Goal: Information Seeking & Learning: Learn about a topic

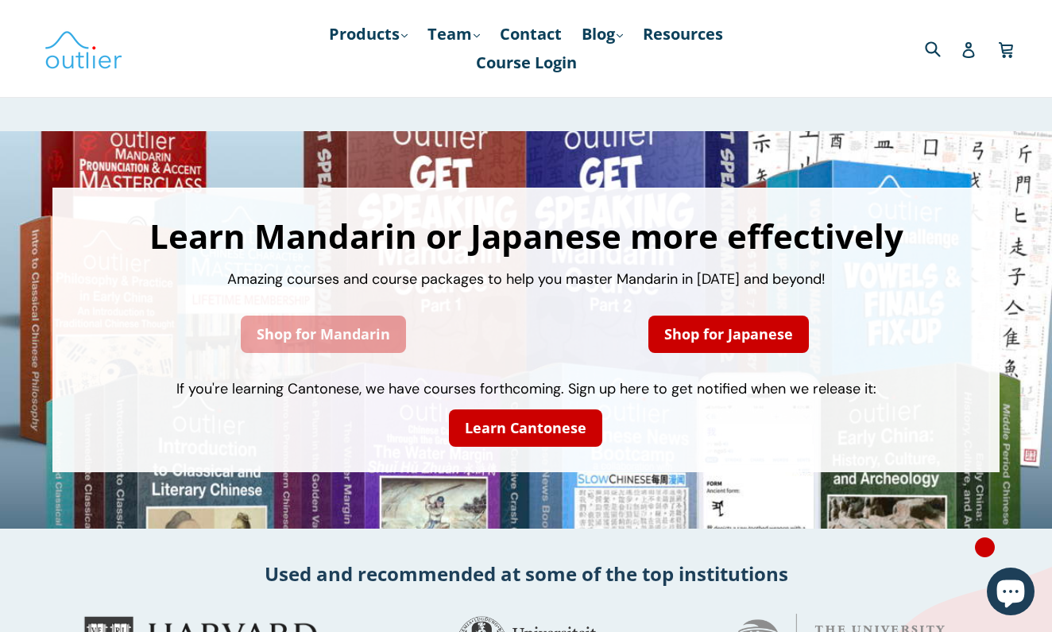
click at [281, 341] on link "Shop for Mandarin" at bounding box center [323, 333] width 165 height 37
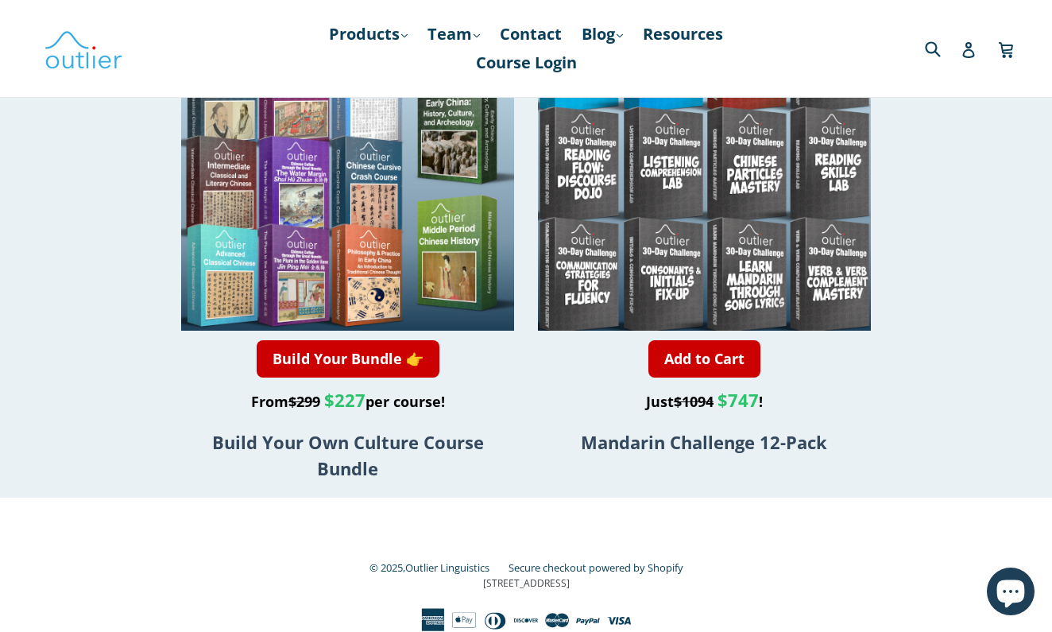
scroll to position [3141, 0]
click at [384, 43] on link "Products .cls-1{fill:#231f20} expand" at bounding box center [368, 34] width 95 height 29
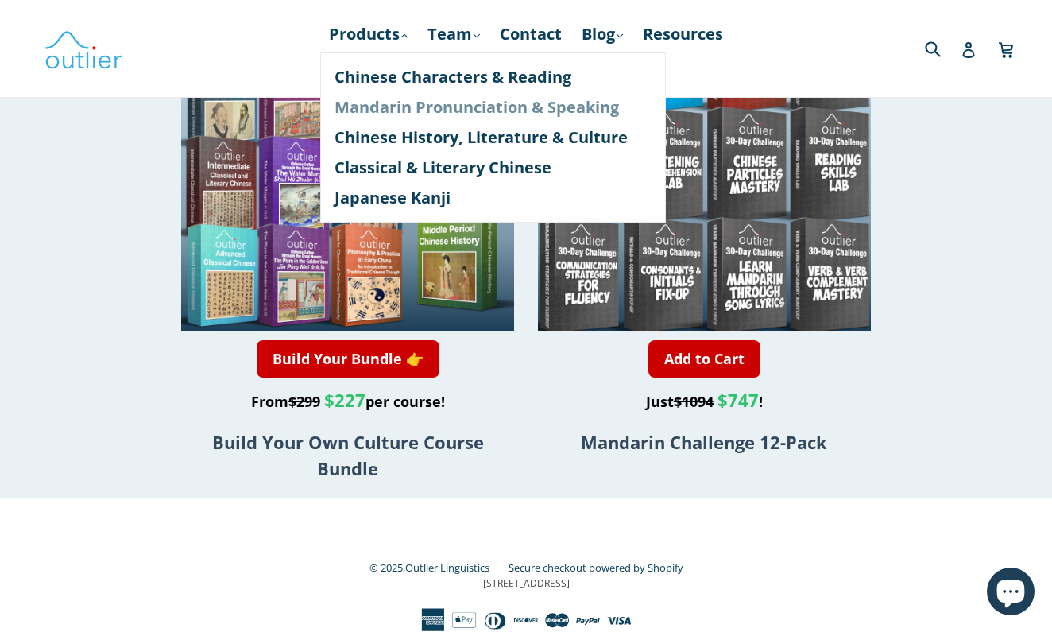
click at [423, 113] on link "Mandarin Pronunciation & Speaking" at bounding box center [492, 107] width 317 height 30
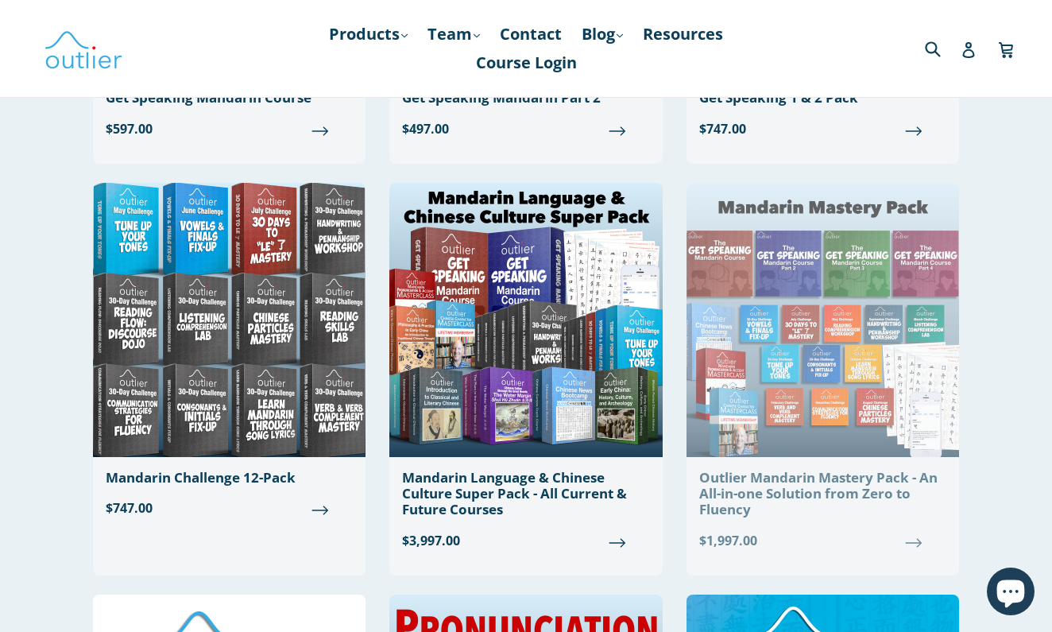
scroll to position [821, 0]
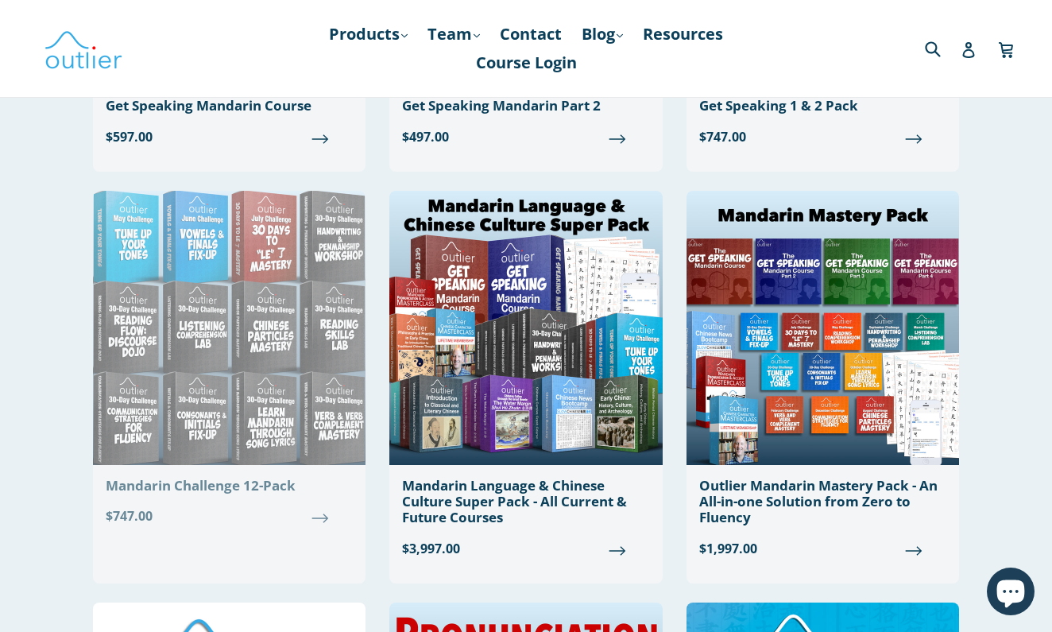
click at [228, 233] on img at bounding box center [229, 328] width 272 height 274
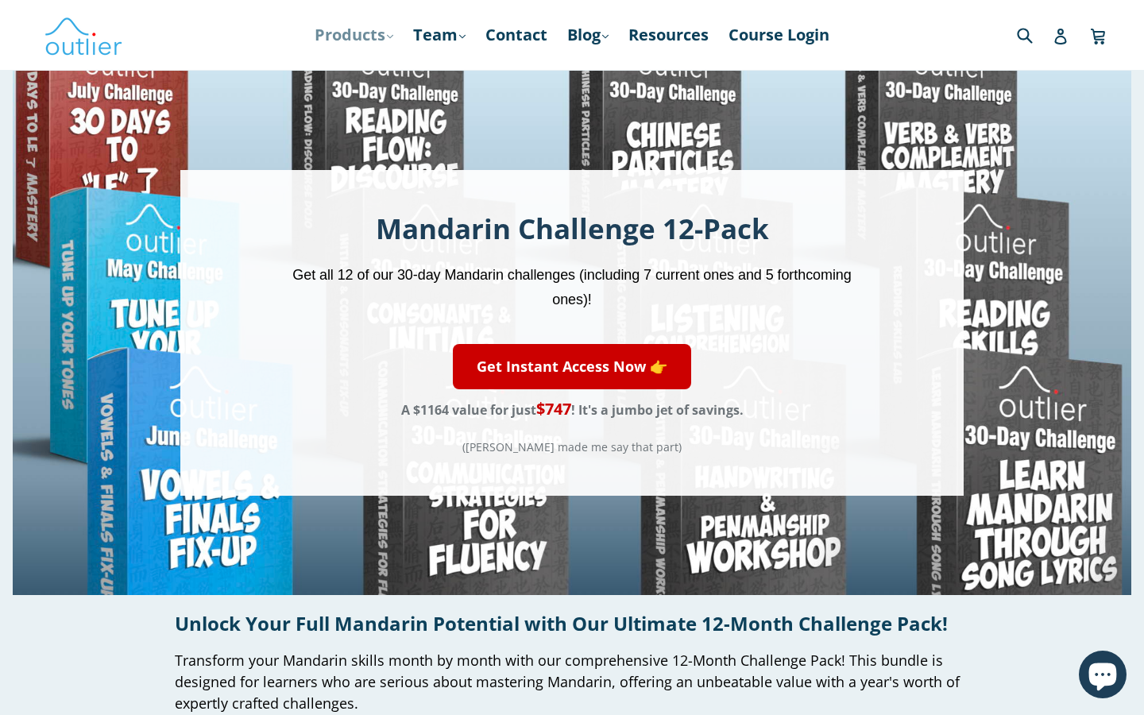
click at [372, 45] on link "Products .cls-1{fill:#231f20} expand" at bounding box center [354, 35] width 95 height 29
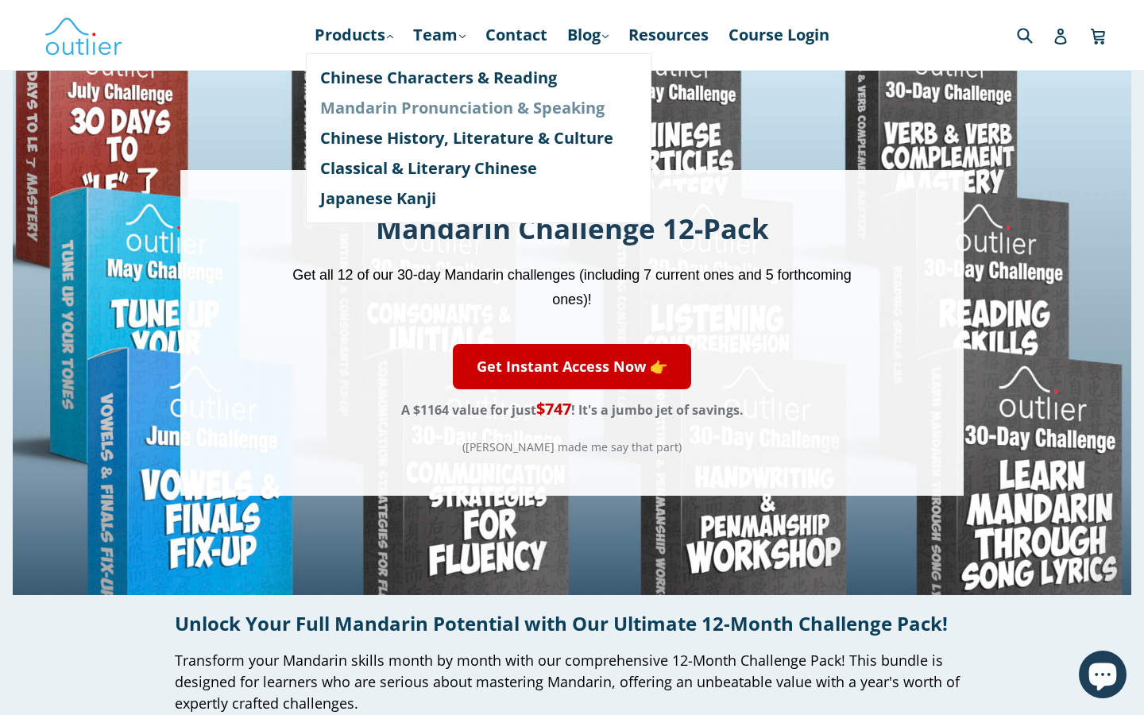
click at [380, 99] on link "Mandarin Pronunciation & Speaking" at bounding box center [478, 108] width 317 height 30
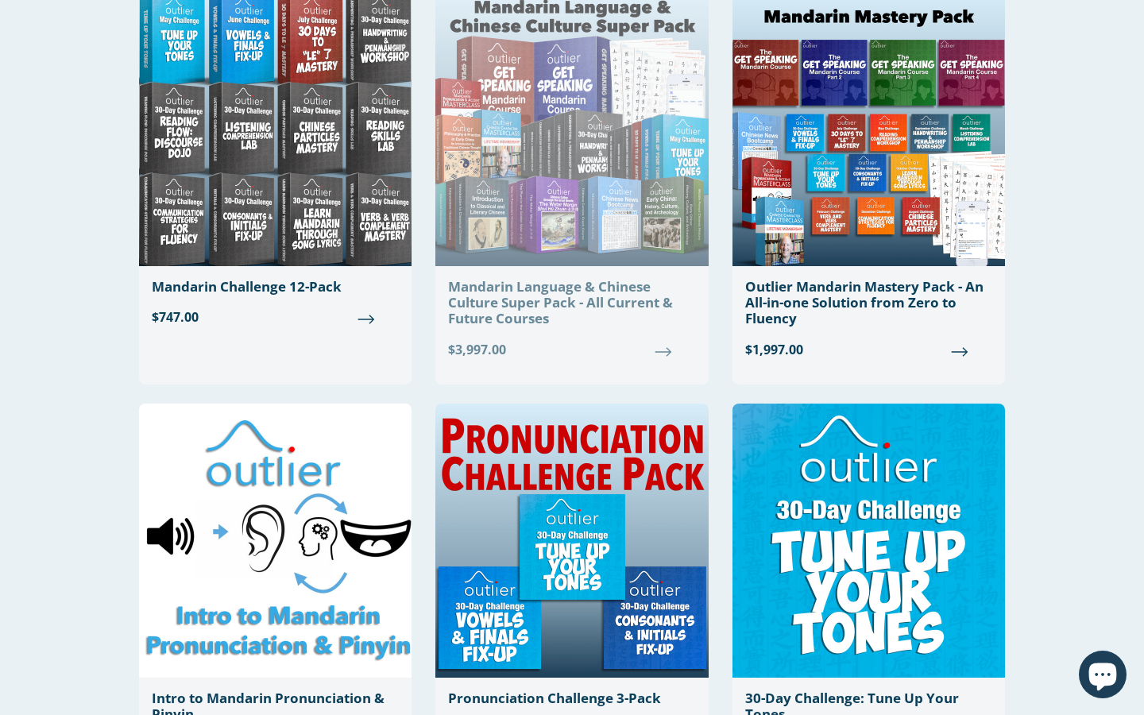
scroll to position [947, 0]
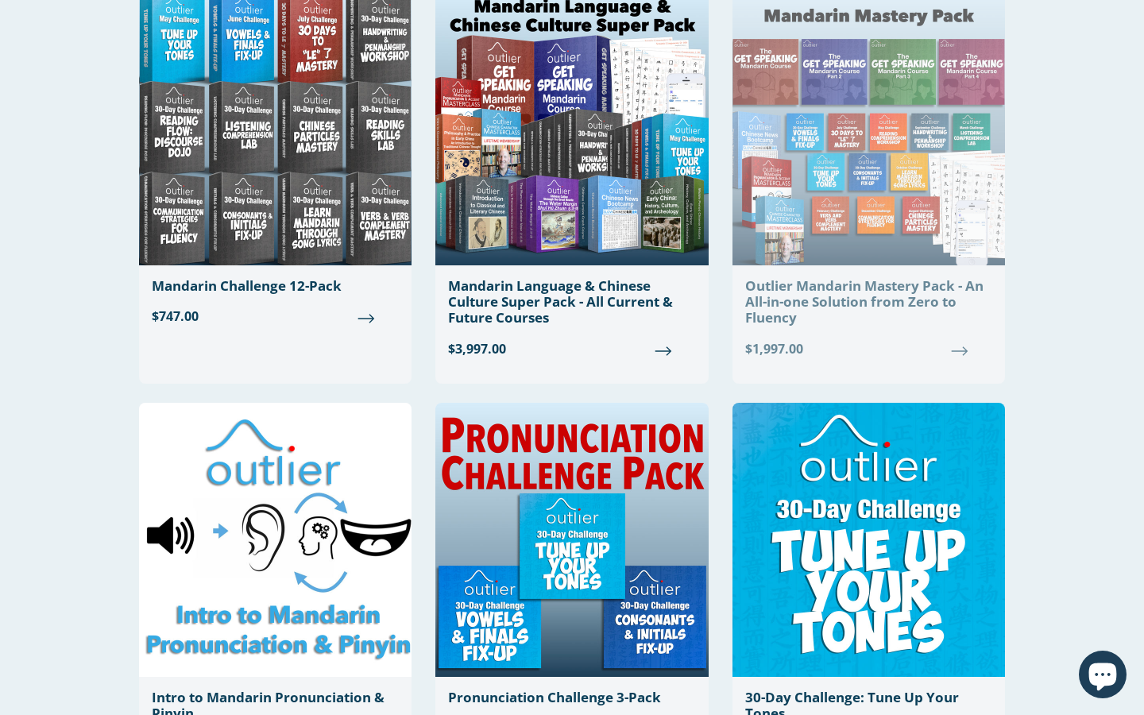
click at [891, 66] on img at bounding box center [868, 128] width 272 height 274
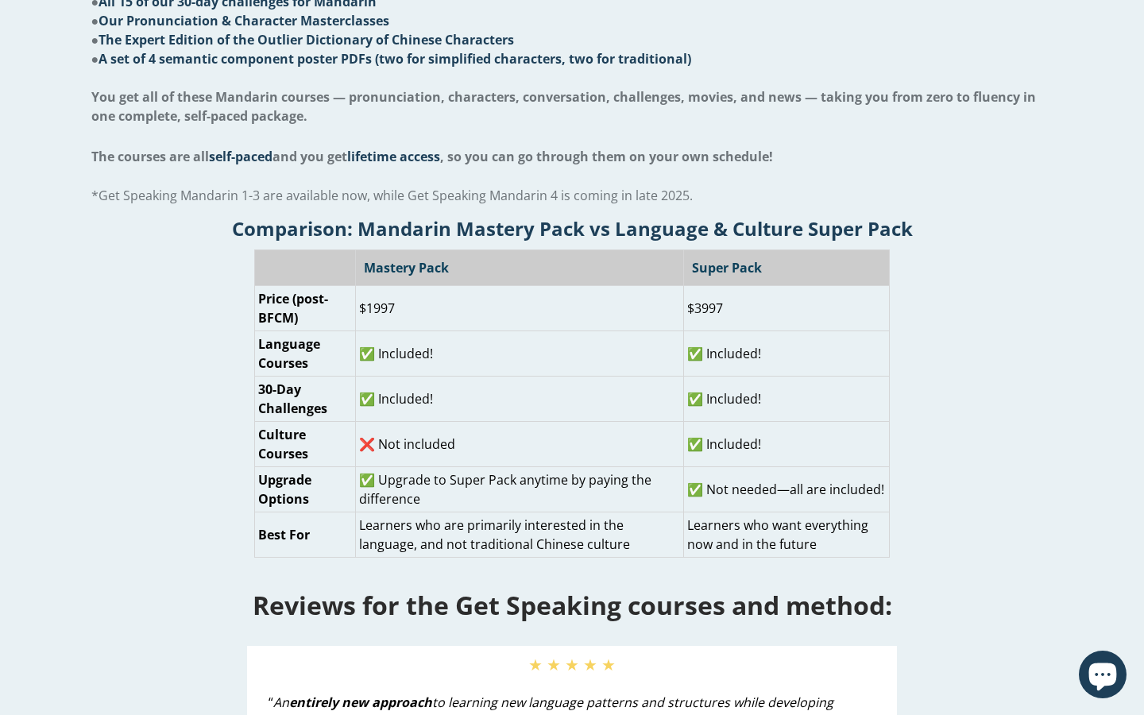
click at [1005, 278] on div "Comparison: Mandarin Mastery Pack vs Language & Culture Super Pack Mastery Pack…" at bounding box center [572, 382] width 1119 height 350
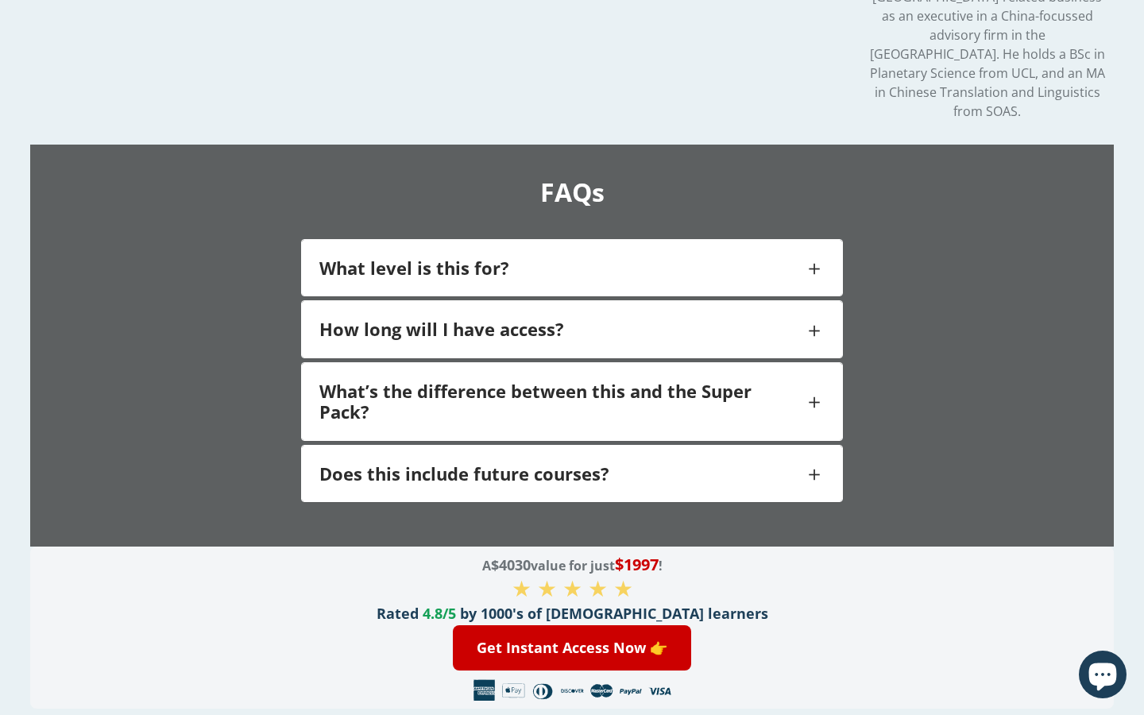
scroll to position [2809, 0]
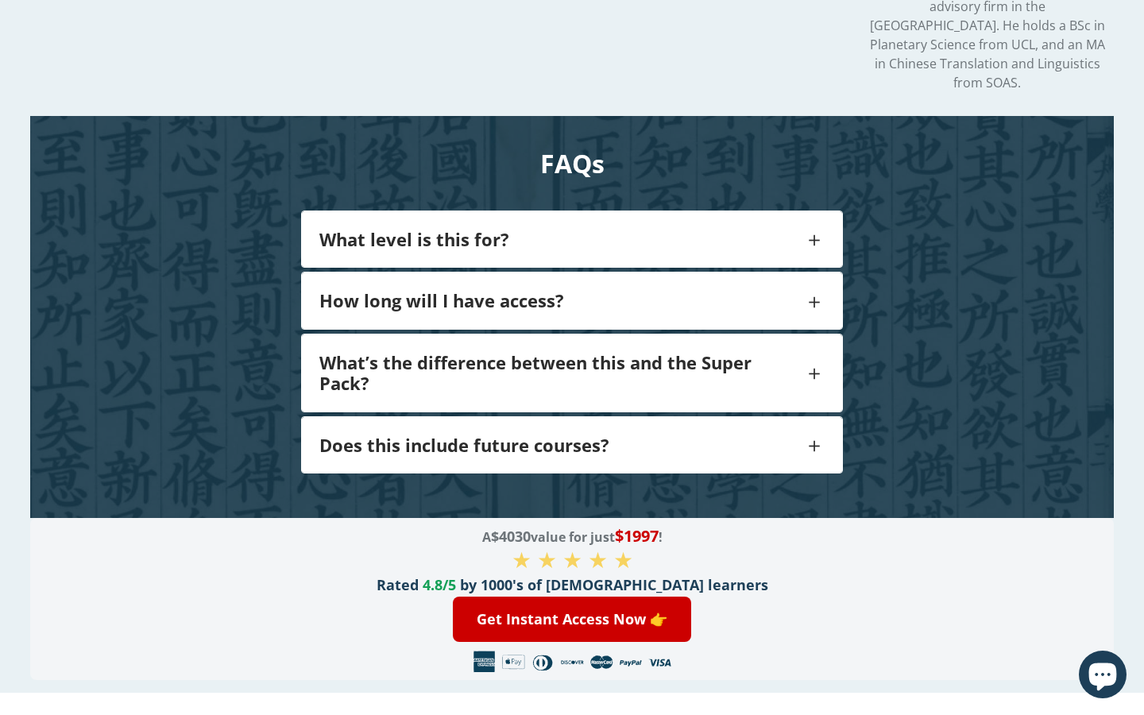
click at [740, 435] on h4 "Does this include future courses?" at bounding box center [561, 445] width 485 height 21
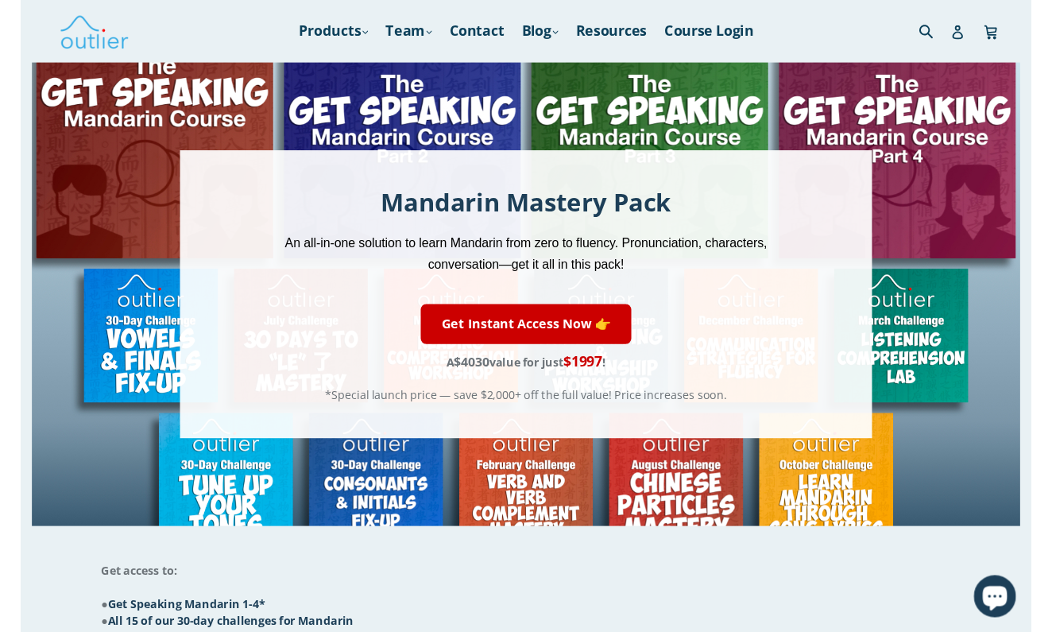
scroll to position [0, 0]
